Goal: Task Accomplishment & Management: Complete application form

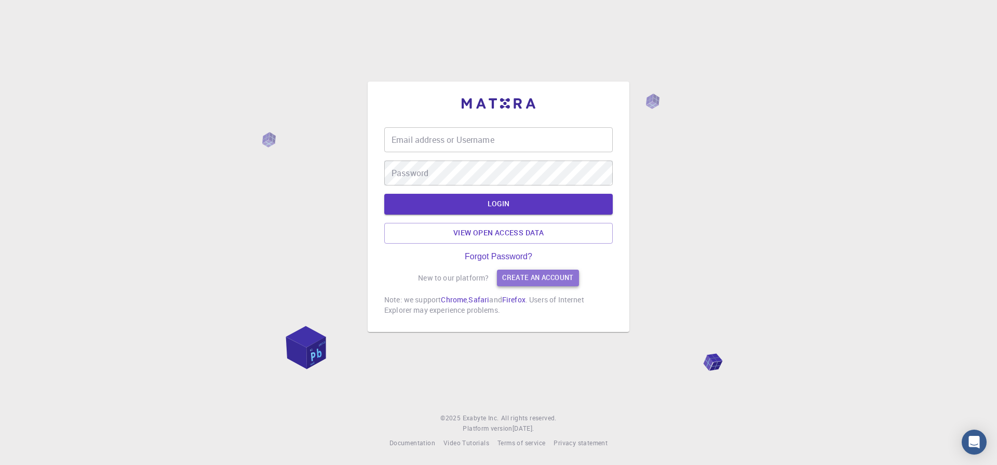
click at [523, 273] on link "Create an account" at bounding box center [537, 277] width 81 height 17
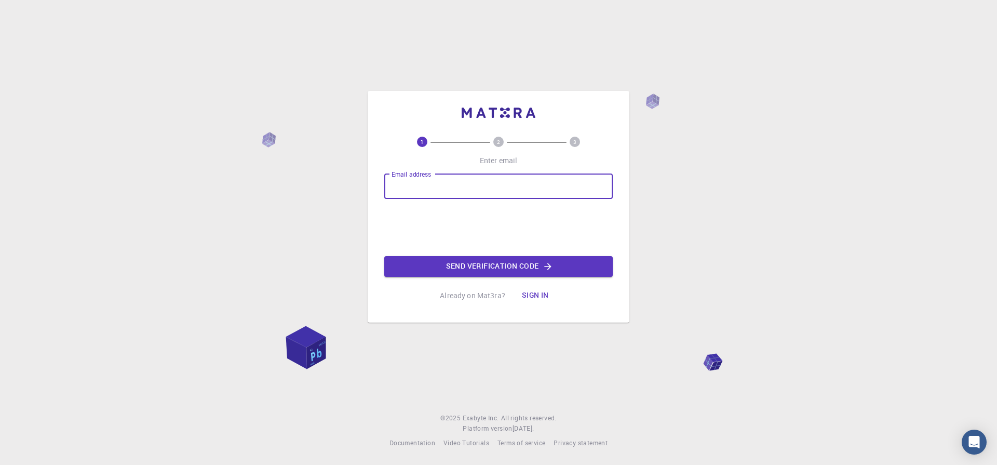
click at [443, 193] on input "Email address" at bounding box center [498, 186] width 228 height 25
type input "[EMAIL_ADDRESS][DOMAIN_NAME]"
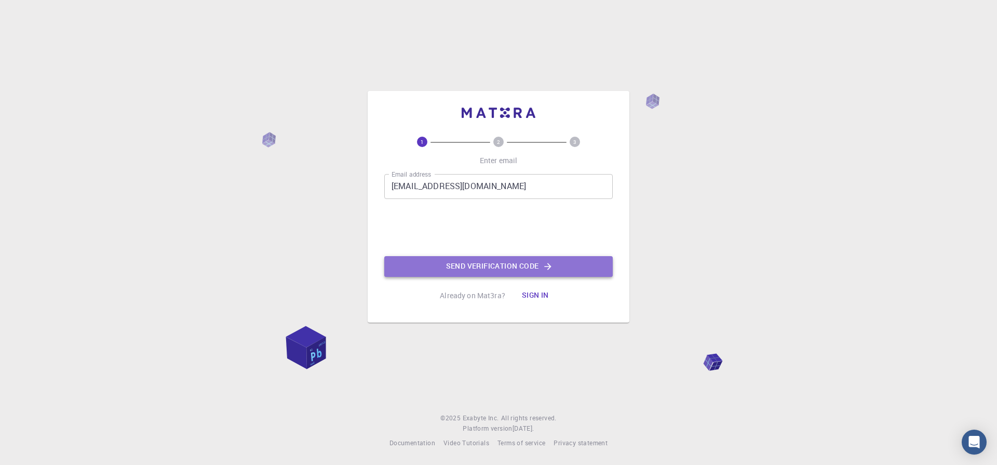
click at [480, 269] on button "Send verification code" at bounding box center [498, 266] width 228 height 21
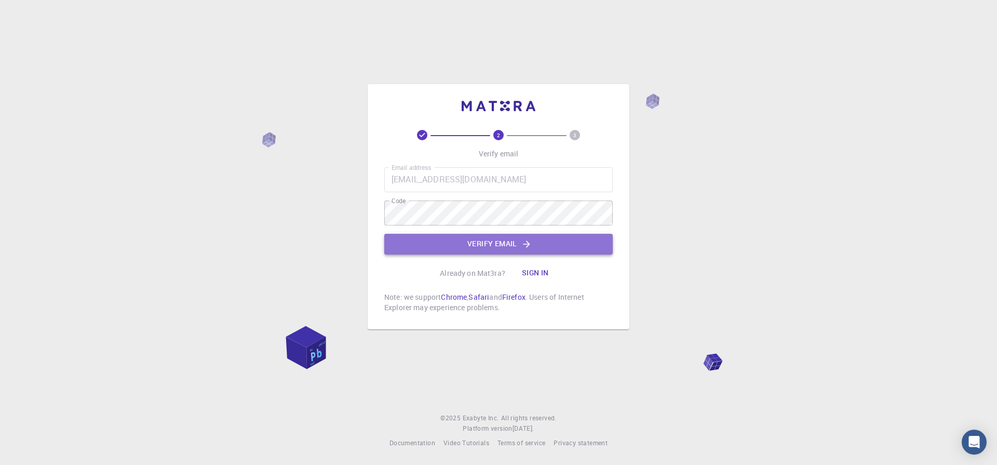
click at [480, 246] on button "Verify email" at bounding box center [498, 244] width 228 height 21
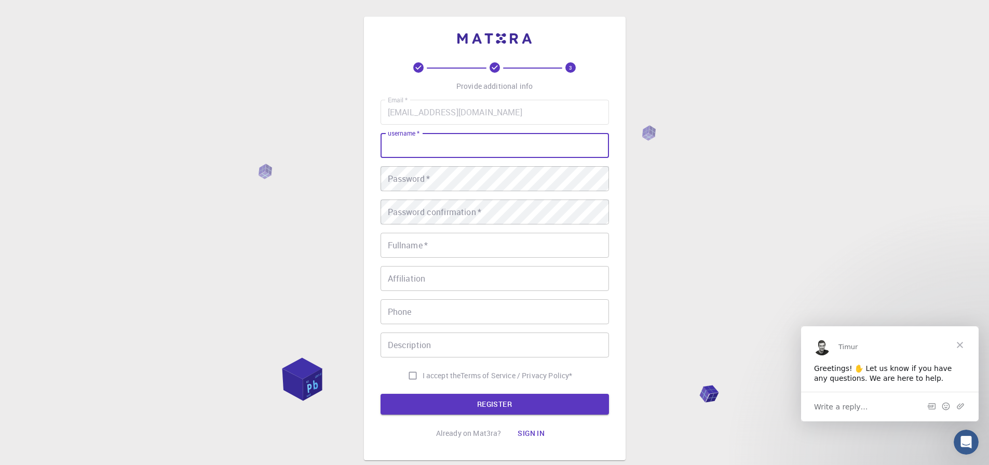
click at [461, 151] on input "username   *" at bounding box center [494, 145] width 228 height 25
type input "utsavsingh"
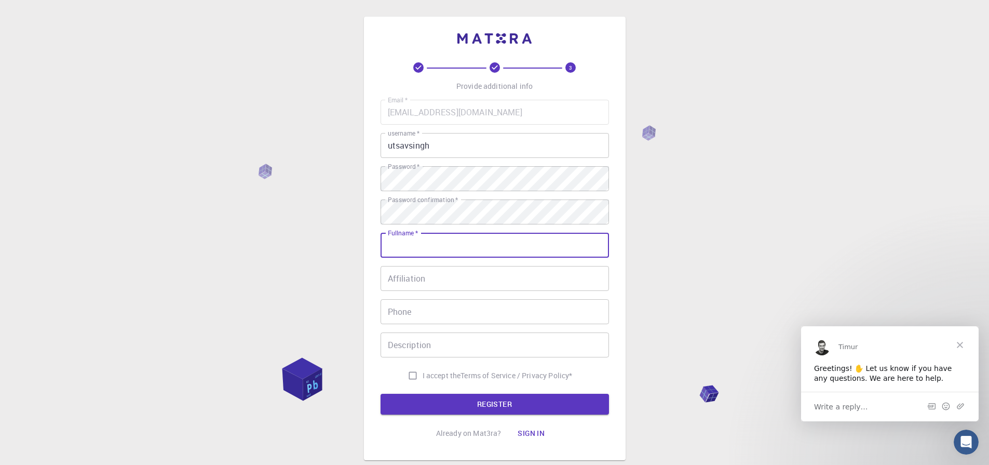
click at [427, 254] on input "Fullname   *" at bounding box center [494, 245] width 228 height 25
type input "[PERSON_NAME]"
type input "08709136327"
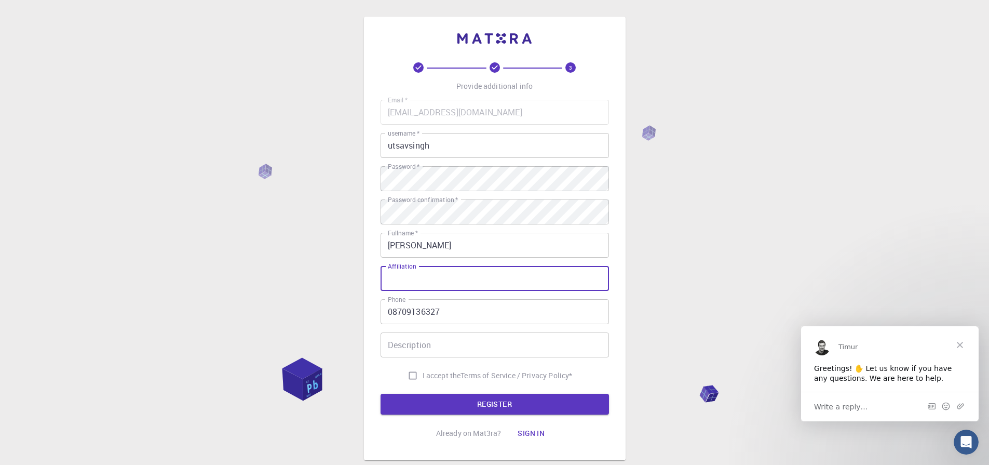
click at [455, 280] on input "Affiliation" at bounding box center [494, 278] width 228 height 25
type input "Banaras [DEMOGRAPHIC_DATA] Univesity"
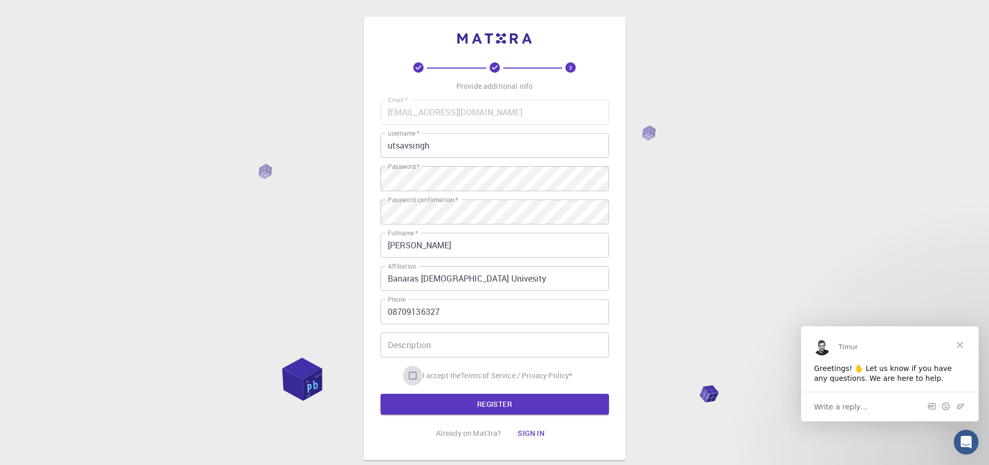
click at [406, 378] on input "I accept the Terms of Service / Privacy Policy *" at bounding box center [413, 375] width 20 height 20
checkbox input "true"
click at [451, 410] on button "REGISTER" at bounding box center [494, 403] width 228 height 21
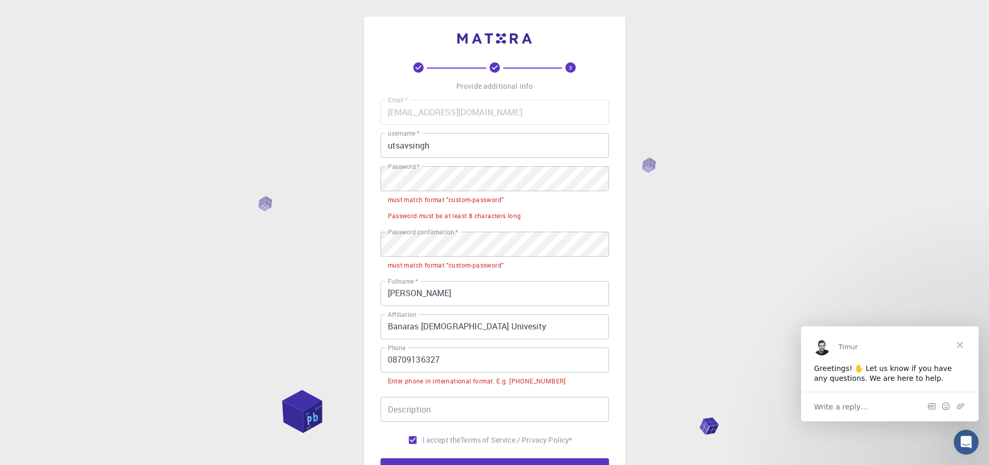
click at [470, 257] on li "must match format "custom-password"" at bounding box center [494, 264] width 228 height 16
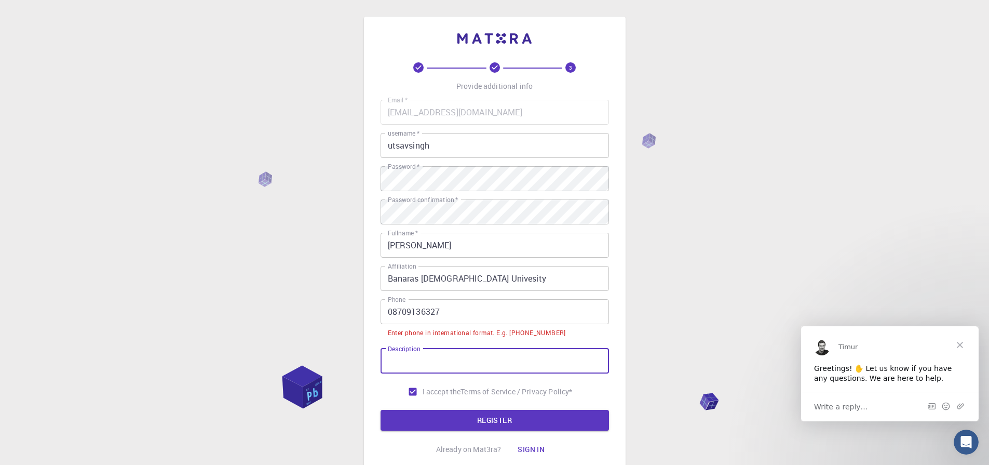
click at [455, 362] on input "Description" at bounding box center [494, 360] width 228 height 25
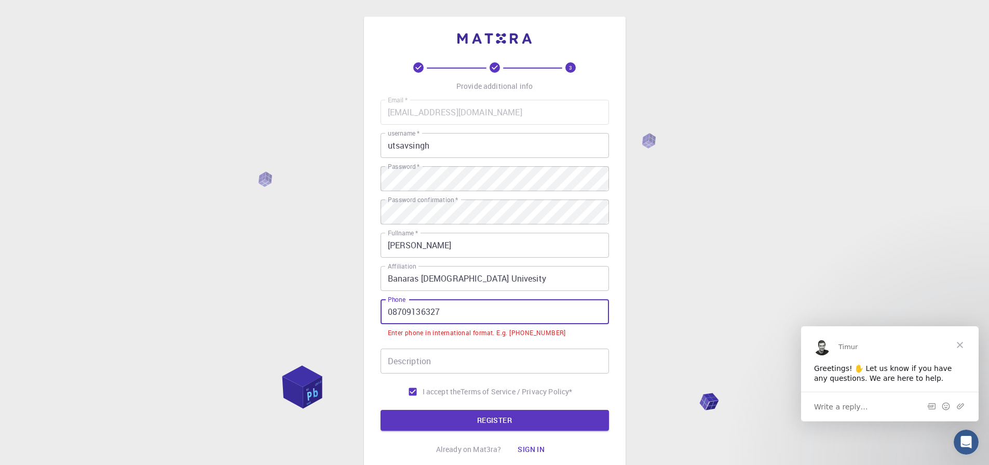
click at [432, 318] on input "08709136327" at bounding box center [494, 311] width 228 height 25
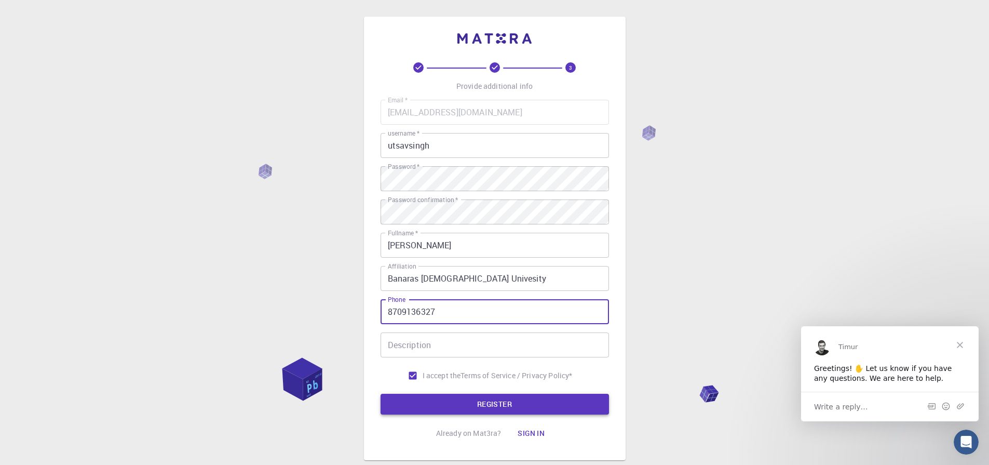
click at [464, 407] on button "REGISTER" at bounding box center [494, 403] width 228 height 21
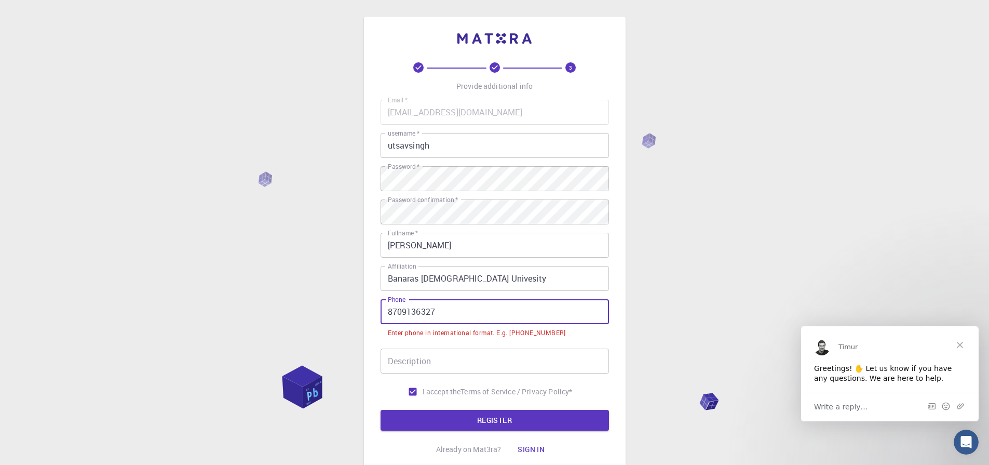
click at [392, 310] on input "8709136327" at bounding box center [494, 311] width 228 height 25
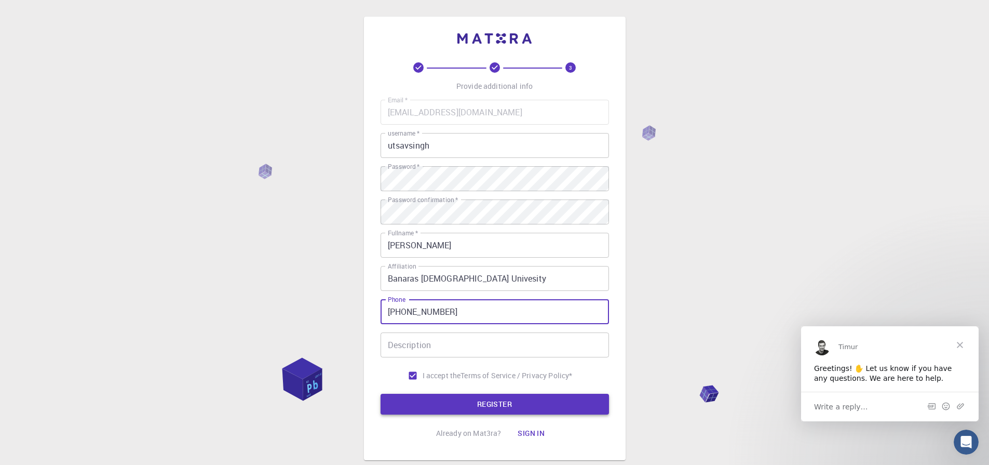
type input "[PHONE_NUMBER]"
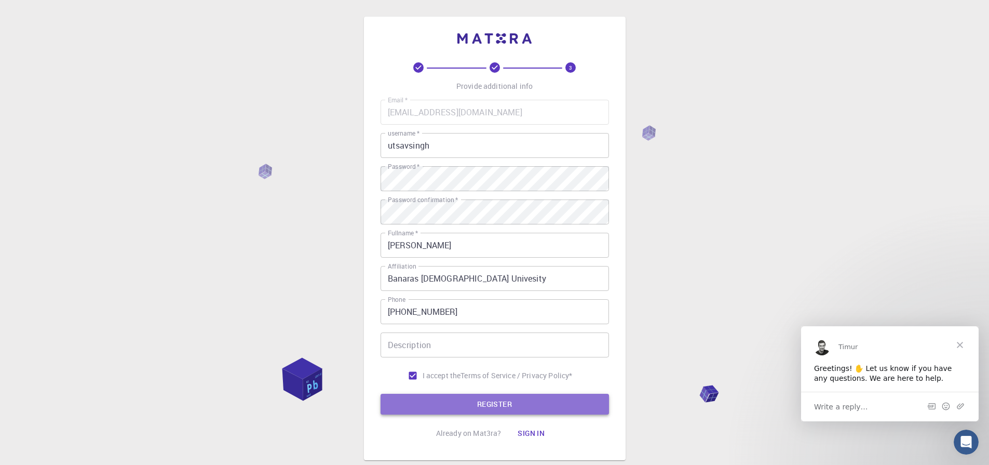
click at [466, 400] on button "REGISTER" at bounding box center [494, 403] width 228 height 21
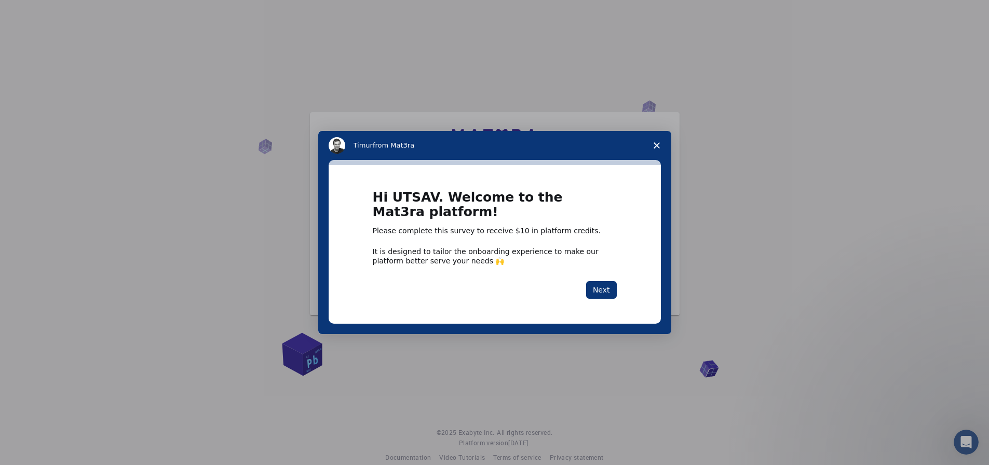
click at [655, 146] on icon "Close survey" at bounding box center [656, 145] width 6 height 6
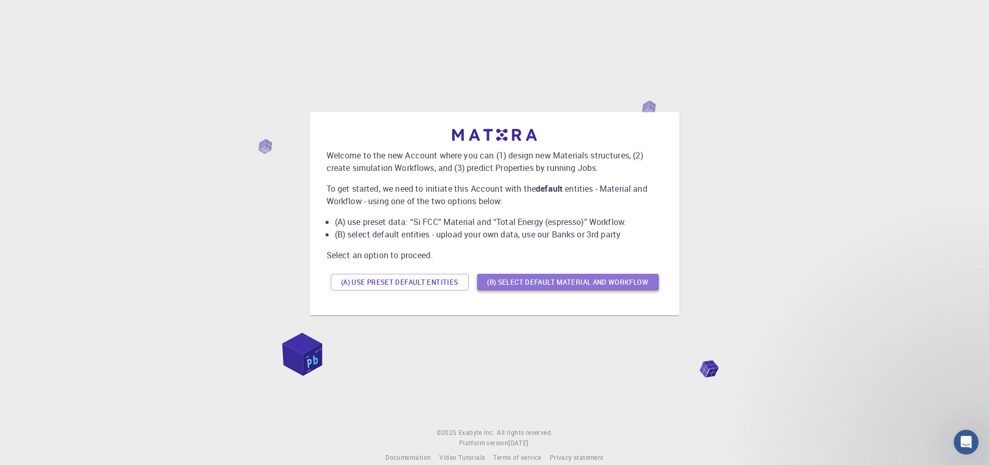
click at [520, 288] on button "(B) Select default material and workflow" at bounding box center [568, 282] width 182 height 17
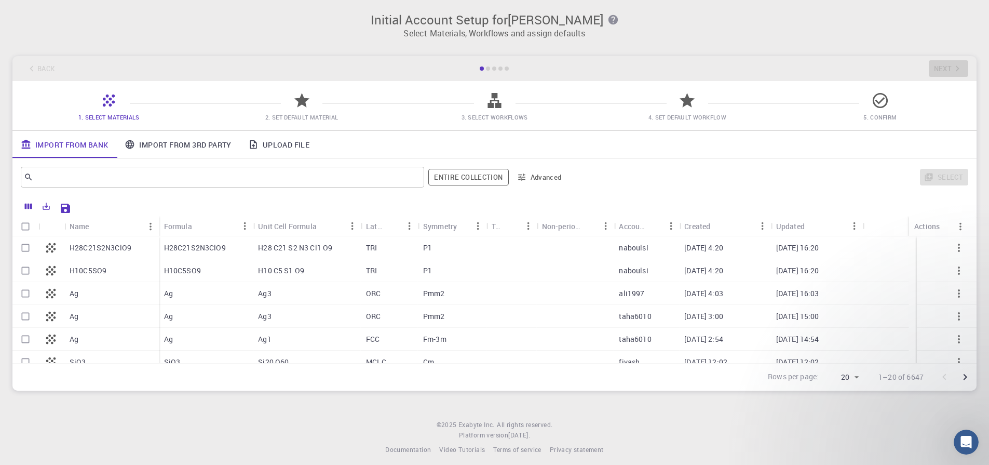
click at [24, 248] on input "Select row" at bounding box center [26, 248] width 20 height 20
checkbox input "true"
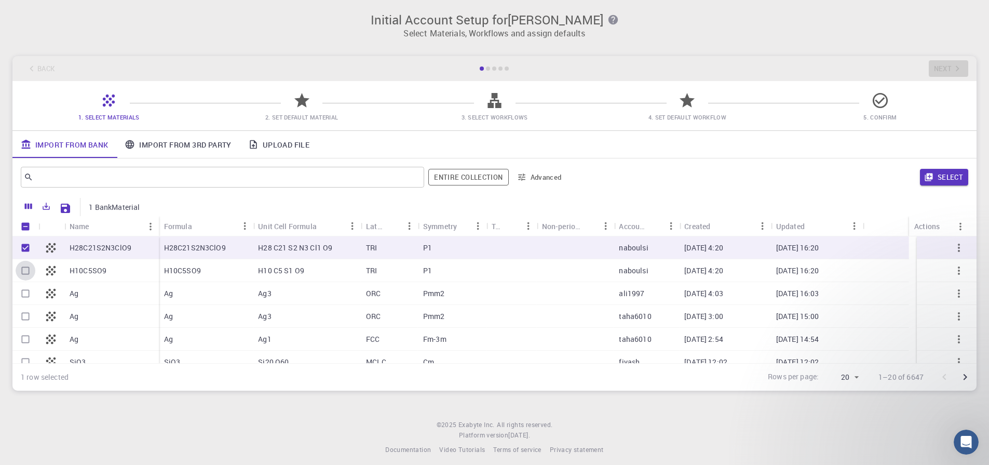
click at [26, 274] on input "Select row" at bounding box center [26, 271] width 20 height 20
checkbox input "true"
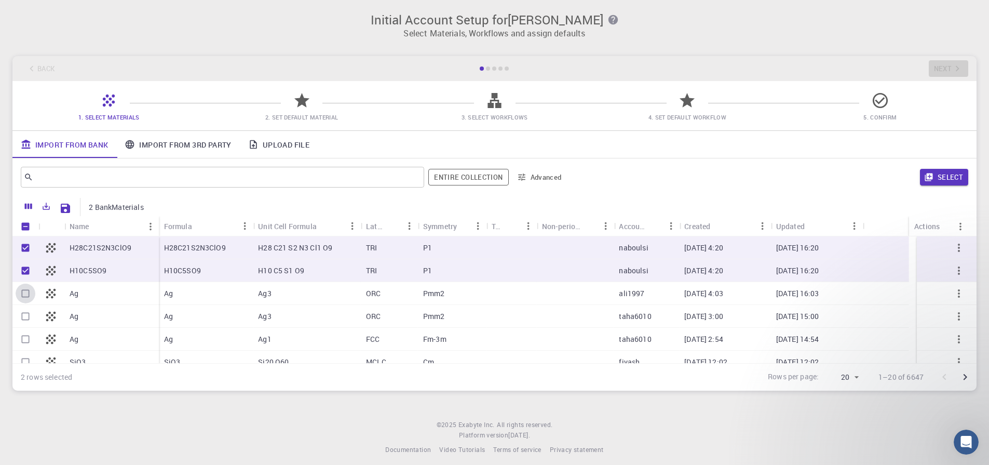
click at [24, 299] on input "Select row" at bounding box center [26, 293] width 20 height 20
checkbox input "true"
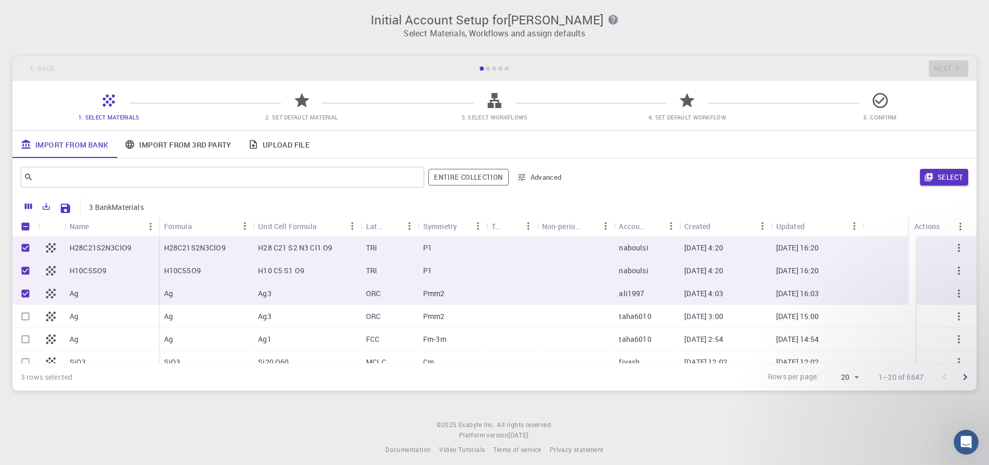
click at [26, 317] on input "Select row" at bounding box center [26, 316] width 20 height 20
checkbox input "true"
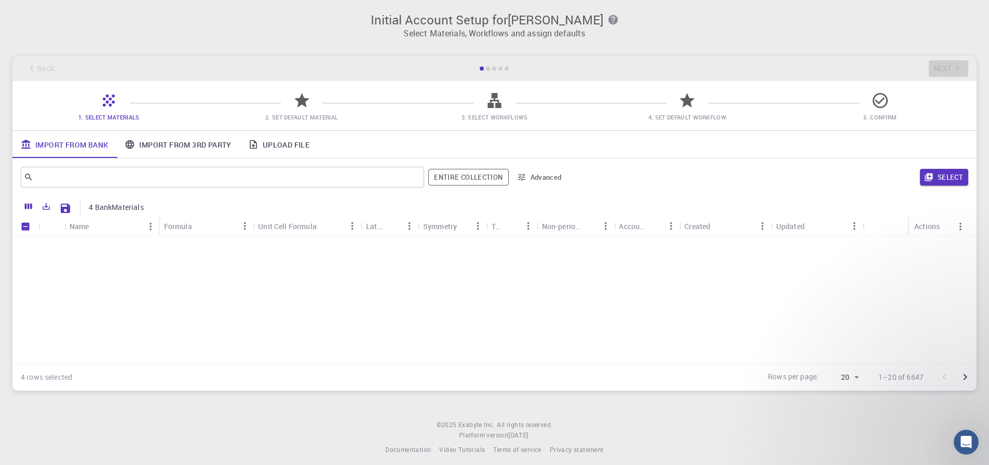
scroll to position [330, 0]
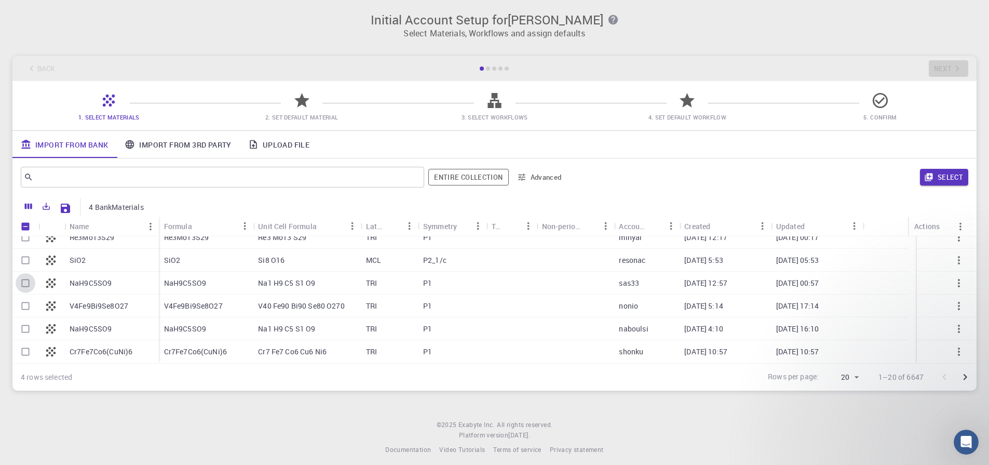
click at [27, 282] on input "Select row" at bounding box center [26, 283] width 20 height 20
checkbox input "true"
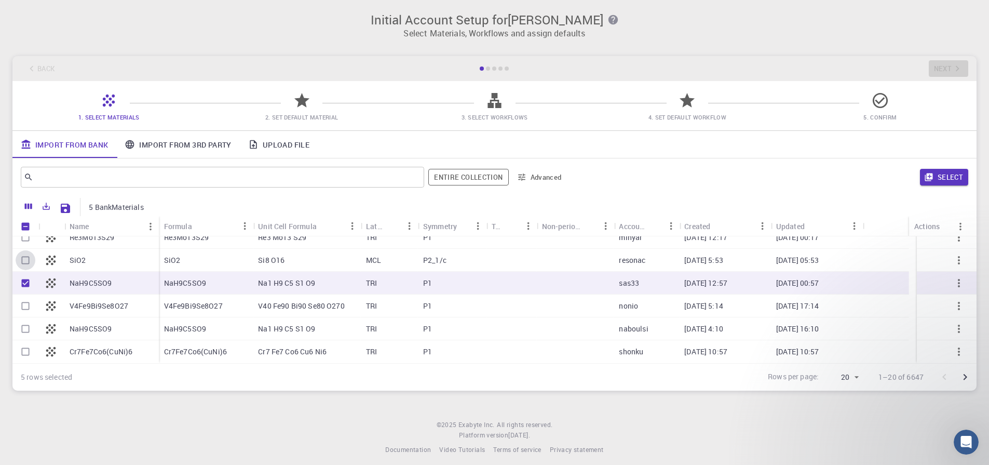
click at [27, 264] on input "Select row" at bounding box center [26, 260] width 20 height 20
checkbox input "true"
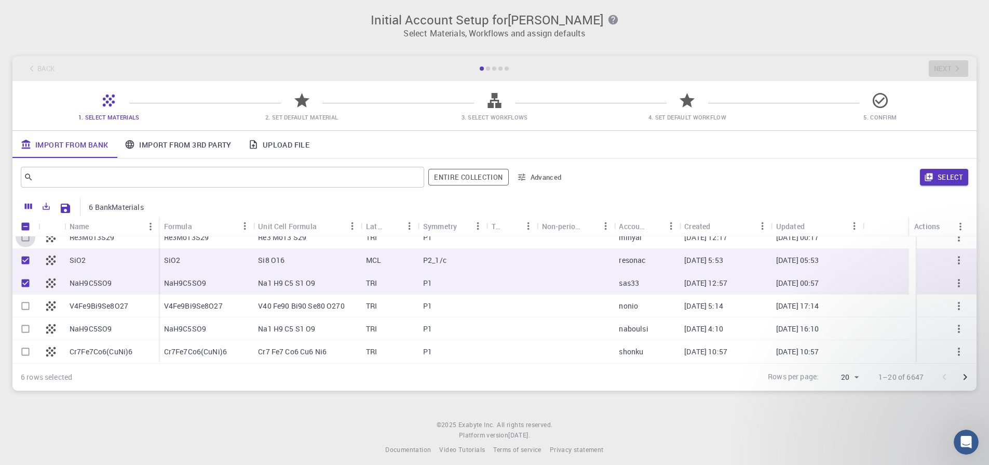
click at [29, 241] on input "Select row" at bounding box center [26, 237] width 20 height 20
checkbox input "true"
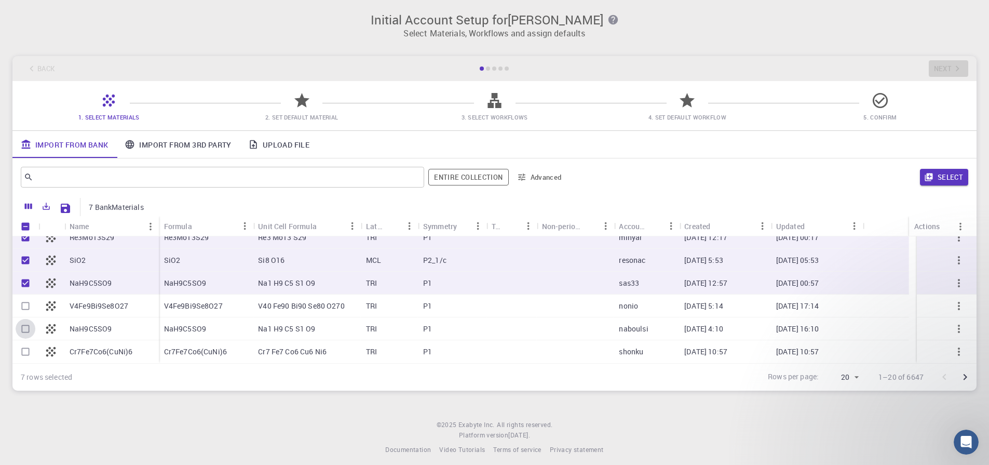
click at [28, 331] on input "Select row" at bounding box center [26, 329] width 20 height 20
checkbox input "true"
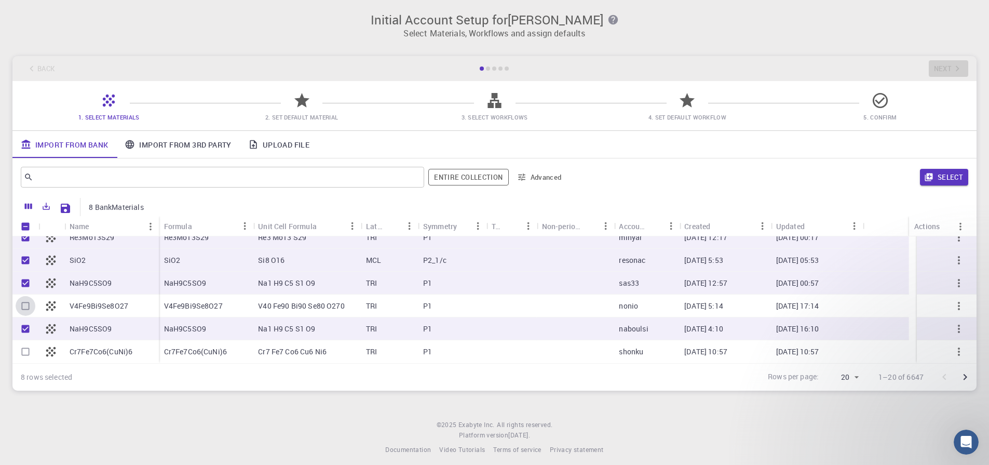
click at [26, 312] on input "Select row" at bounding box center [26, 306] width 20 height 20
checkbox input "true"
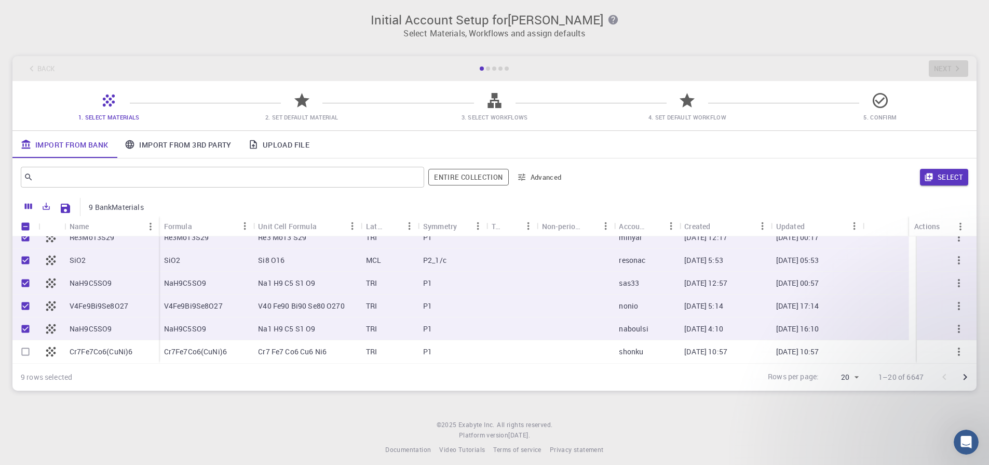
click at [26, 357] on input "Select row" at bounding box center [26, 352] width 20 height 20
checkbox input "true"
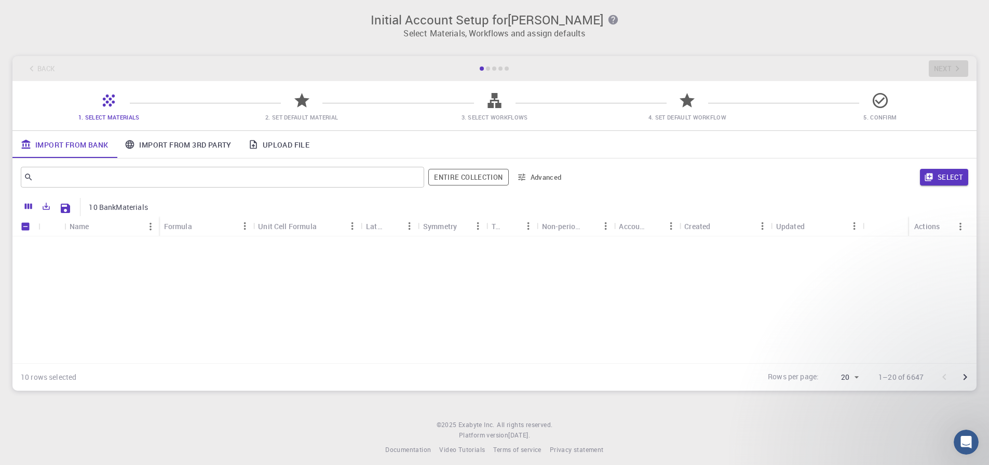
scroll to position [0, 0]
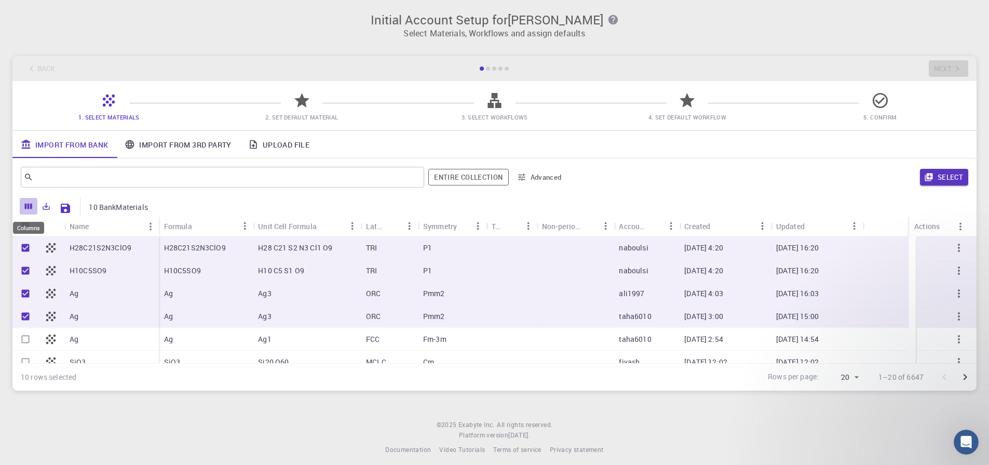
click at [28, 206] on icon "Columns" at bounding box center [28, 206] width 7 height 6
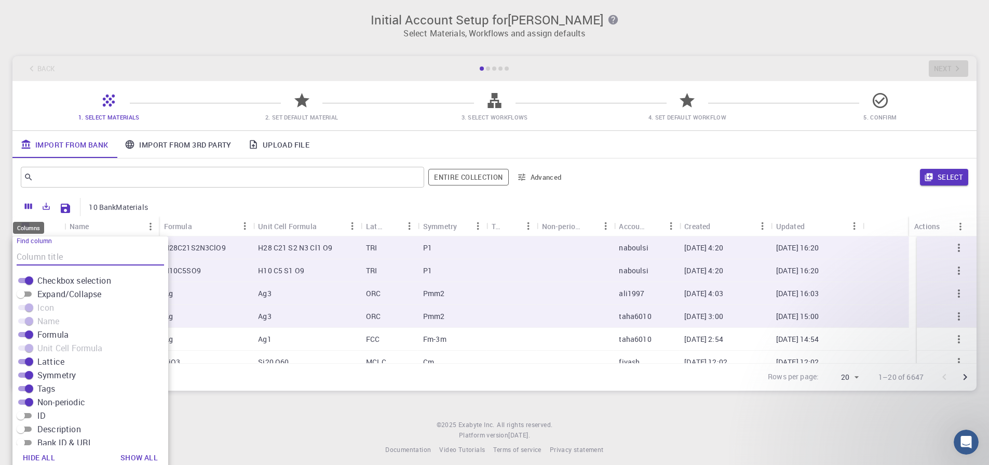
scroll to position [5, 0]
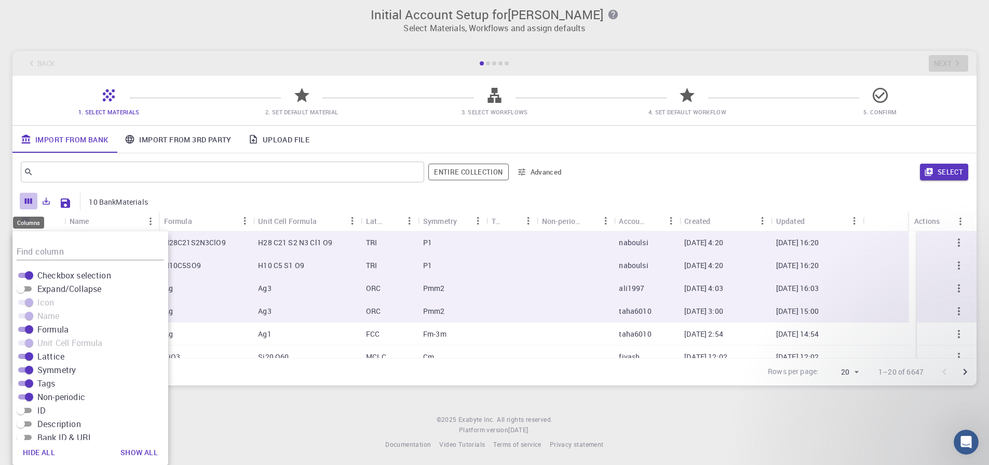
click at [28, 206] on button "Columns" at bounding box center [29, 201] width 18 height 17
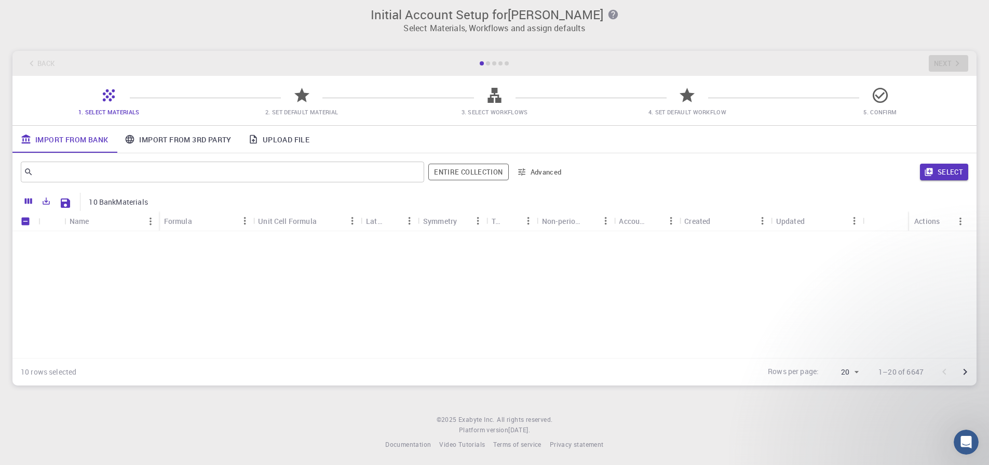
scroll to position [330, 0]
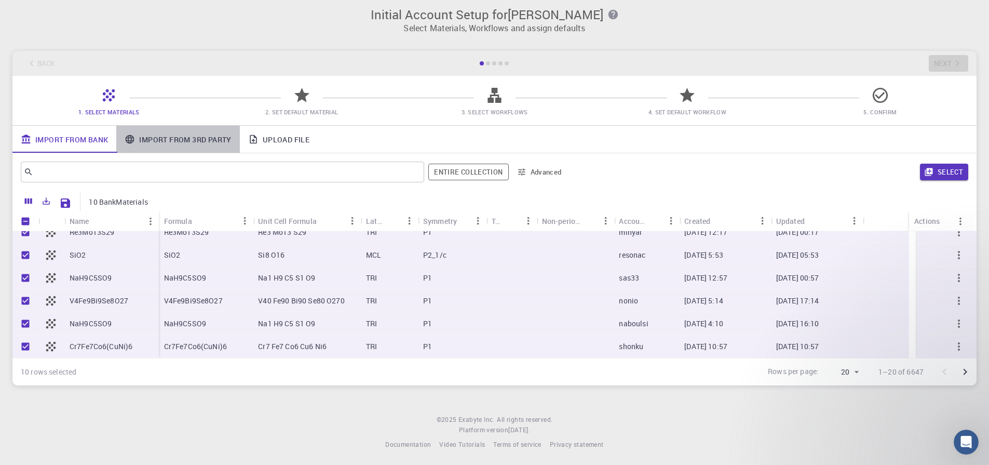
click at [167, 137] on link "Import From 3rd Party" at bounding box center [177, 139] width 123 height 27
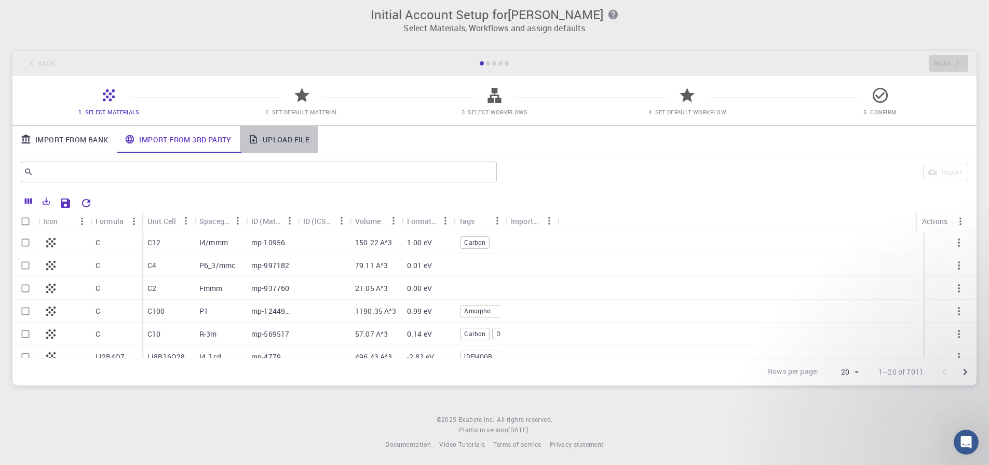
click at [274, 139] on link "Upload File" at bounding box center [279, 139] width 78 height 27
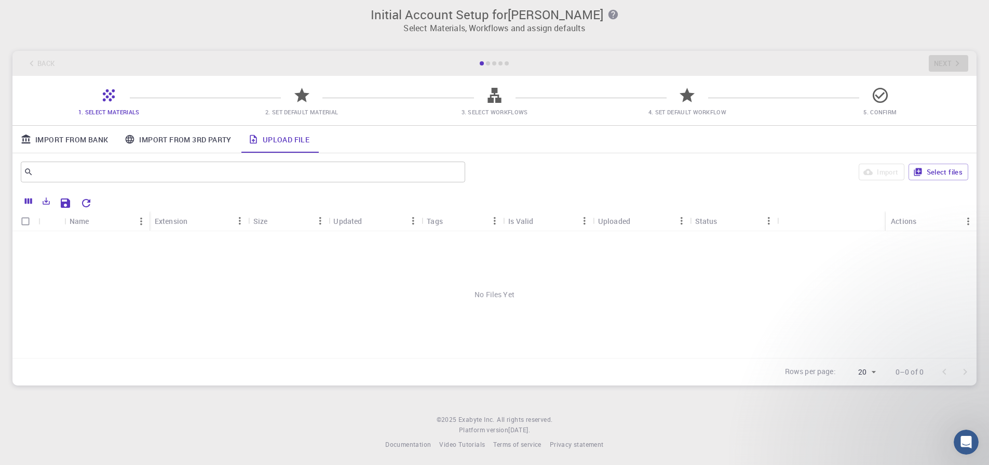
click at [28, 69] on div "Back Next" at bounding box center [494, 63] width 964 height 25
click at [924, 176] on button "Select files" at bounding box center [938, 172] width 60 height 17
click at [19, 222] on input "Select all rows" at bounding box center [26, 221] width 20 height 20
checkbox input "true"
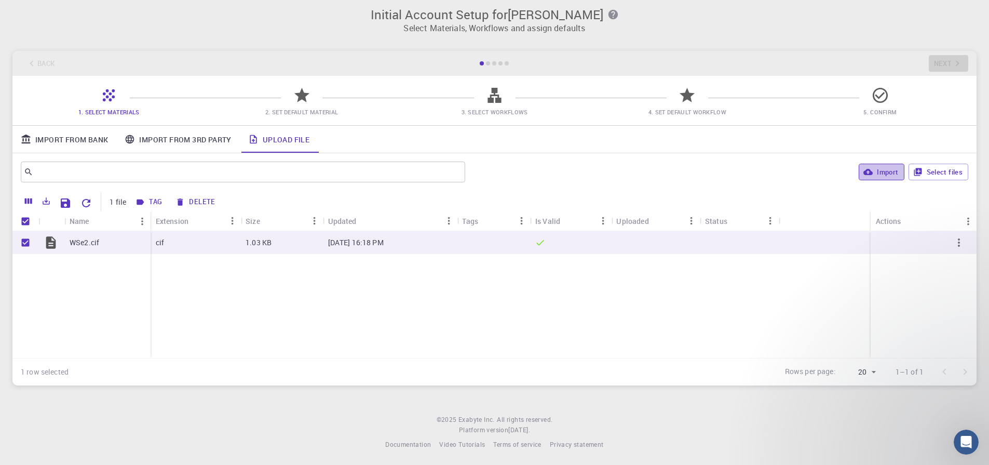
click at [891, 172] on button "Import" at bounding box center [881, 172] width 45 height 17
checkbox input "false"
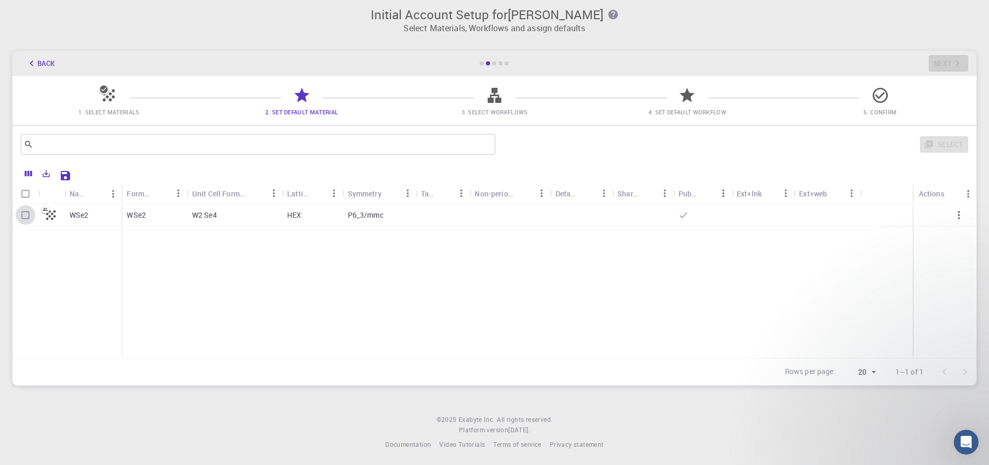
click at [26, 216] on input "Select row" at bounding box center [26, 215] width 20 height 20
checkbox input "true"
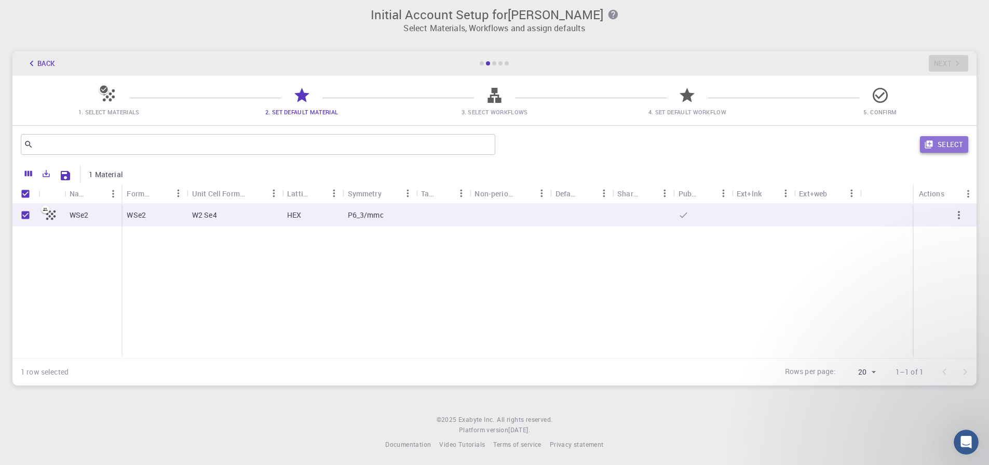
click at [946, 148] on button "Select" at bounding box center [944, 144] width 48 height 17
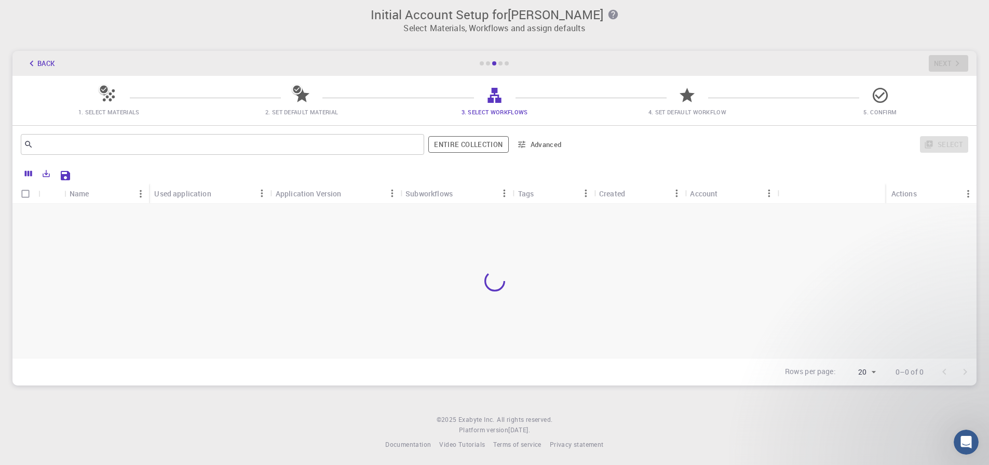
click at [301, 115] on span "2. Set Default Material" at bounding box center [301, 112] width 73 height 8
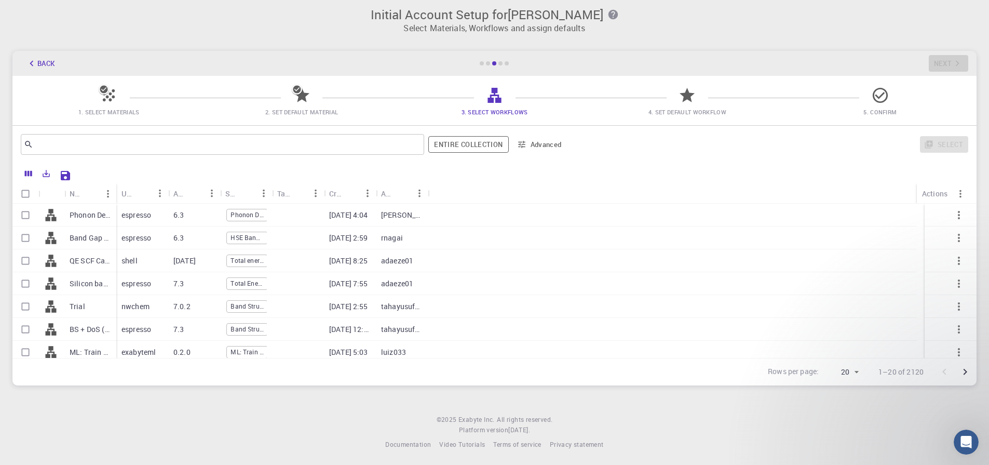
click at [31, 63] on icon "button" at bounding box center [32, 64] width 4 height 6
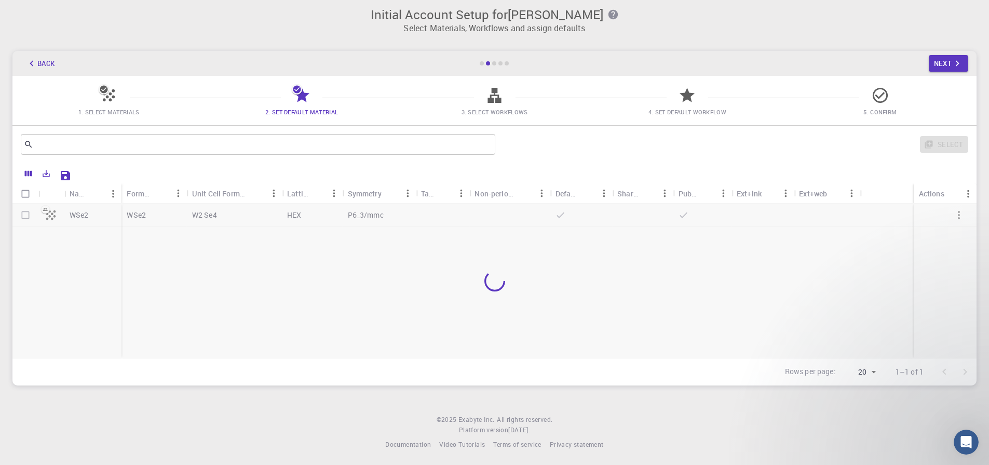
click at [31, 63] on icon "button" at bounding box center [32, 64] width 4 height 6
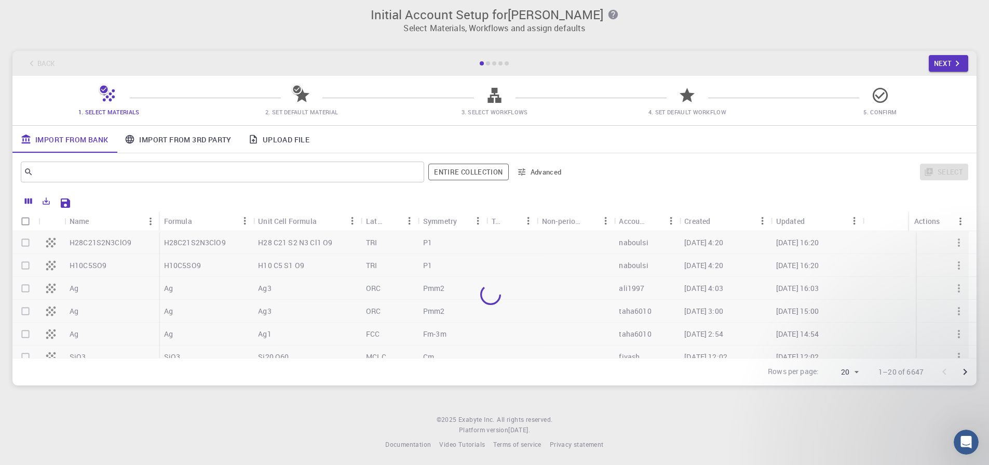
click at [31, 63] on div "Back Next" at bounding box center [494, 63] width 964 height 25
